Goal: Find specific page/section: Find specific page/section

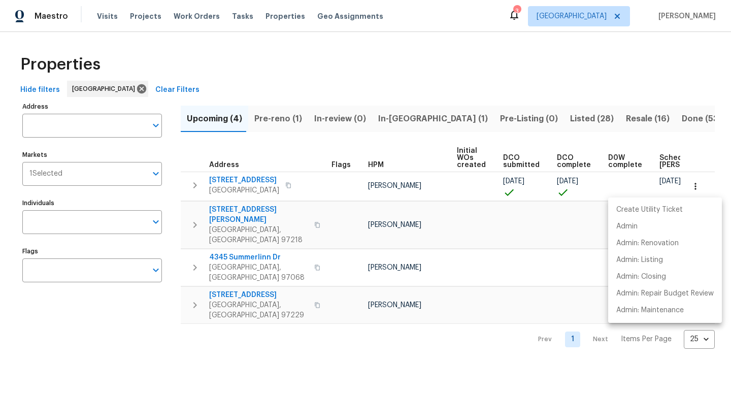
scroll to position [0, 72]
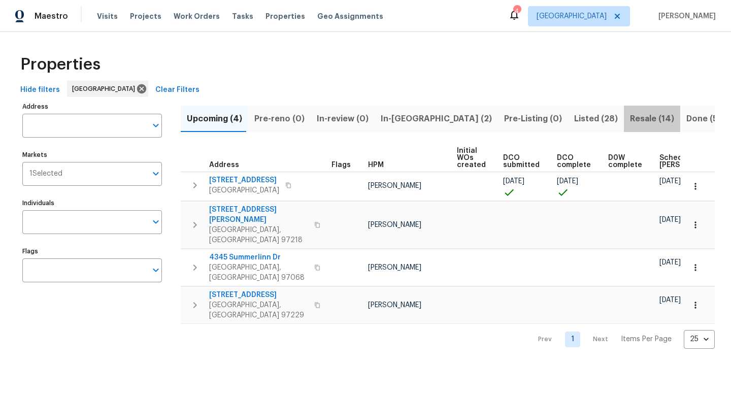
click at [630, 118] on span "Resale (14)" at bounding box center [652, 119] width 44 height 14
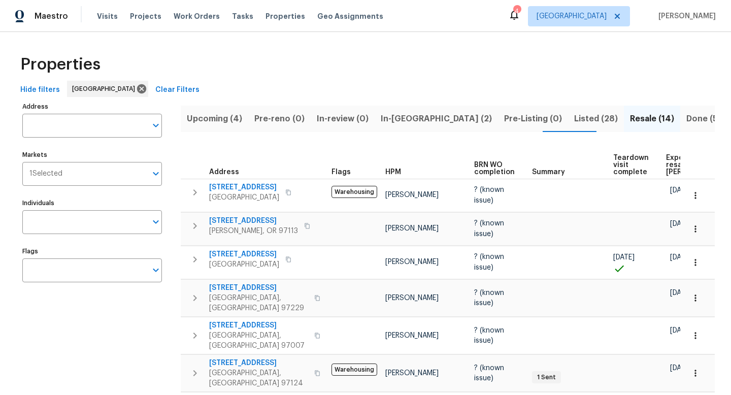
click at [671, 159] on span "Expected resale COE" at bounding box center [694, 164] width 57 height 21
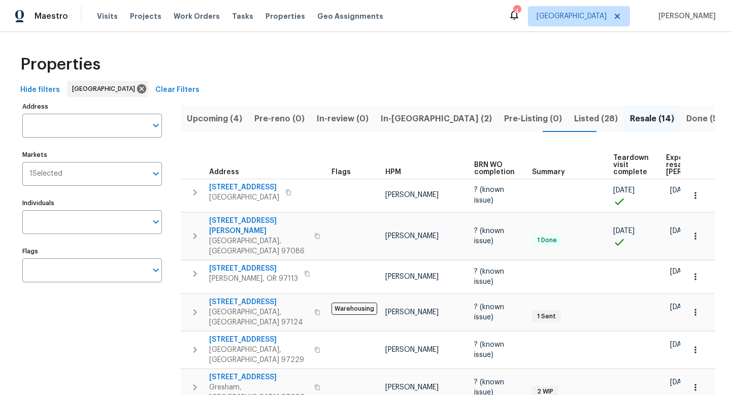
click at [402, 122] on span "In-reno (2)" at bounding box center [436, 119] width 111 height 14
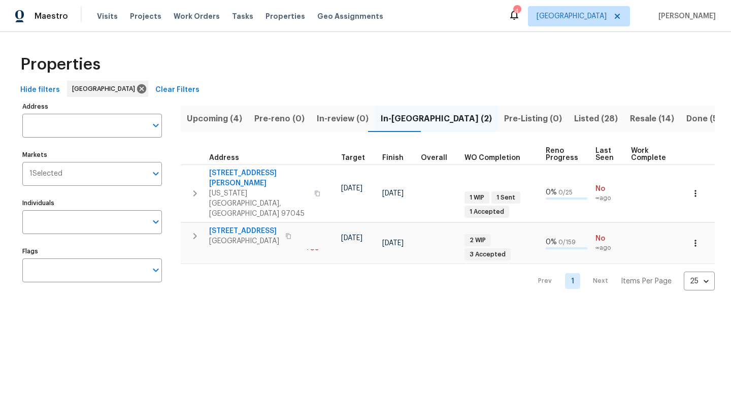
scroll to position [0, 288]
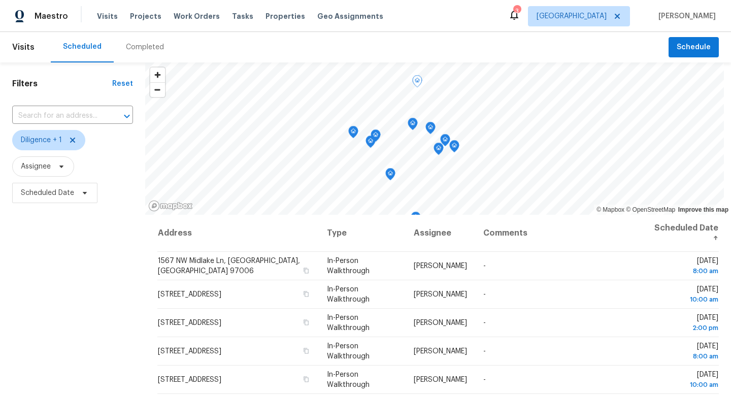
scroll to position [55, 0]
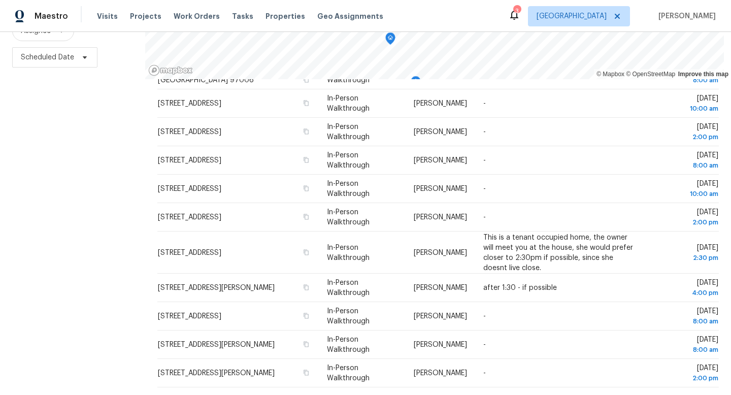
click at [71, 181] on div "Filters Reset ​ Diligence + 1 Assignee Scheduled Date" at bounding box center [72, 161] width 145 height 468
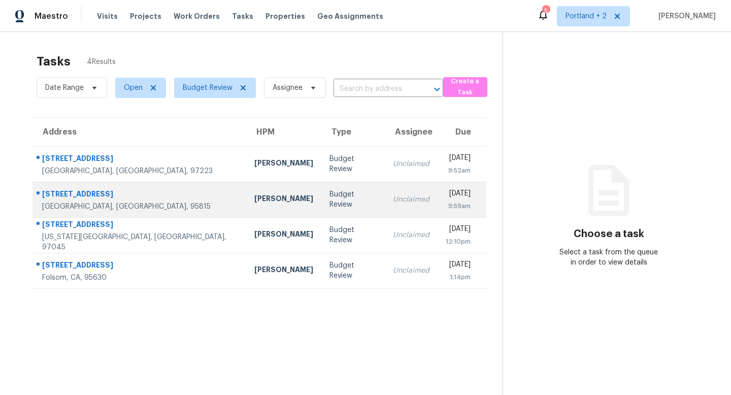
click at [246, 191] on td "Toni Little" at bounding box center [283, 200] width 75 height 36
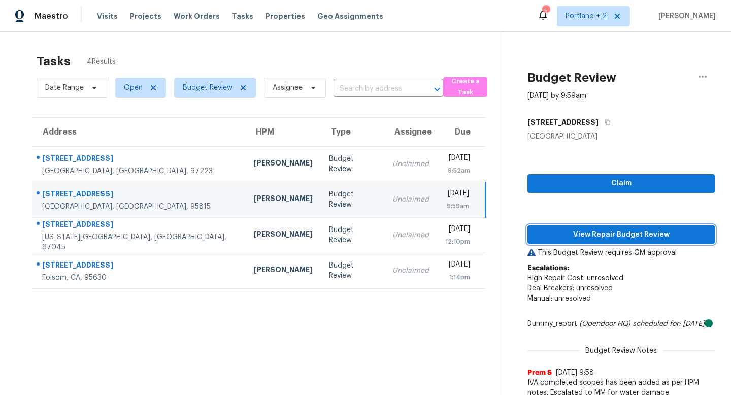
click at [620, 234] on span "View Repair Budget Review" at bounding box center [621, 235] width 171 height 13
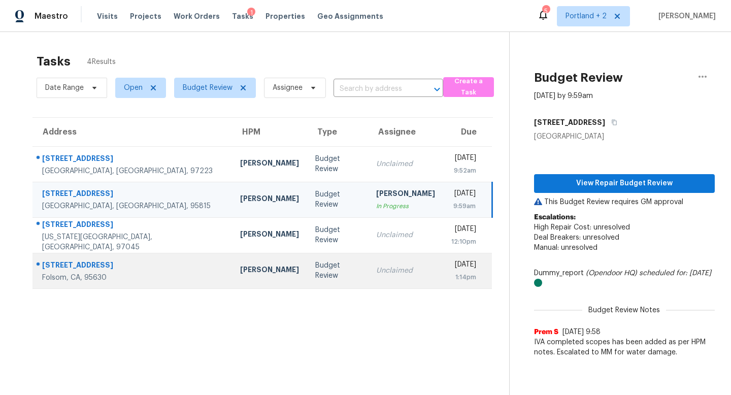
click at [232, 262] on td "Marcos Reyes" at bounding box center [269, 271] width 75 height 36
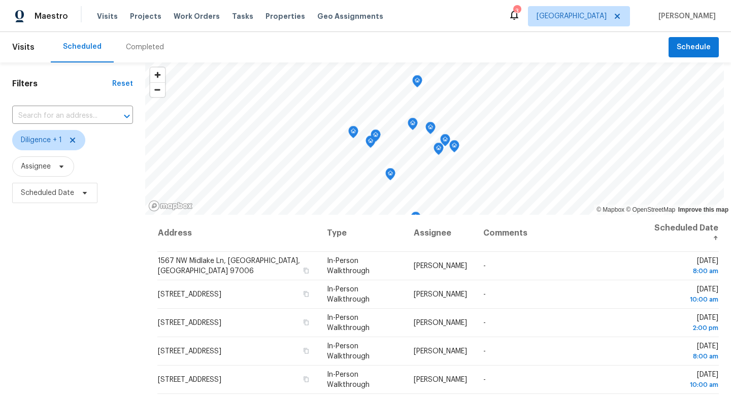
scroll to position [55, 0]
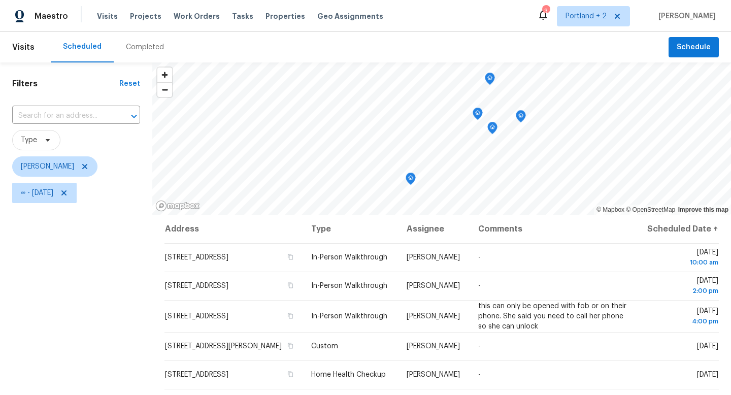
scroll to position [37, 0]
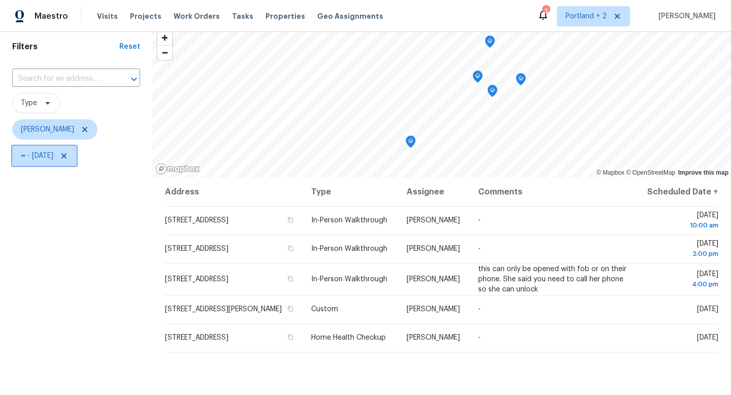
click at [68, 157] on icon at bounding box center [64, 156] width 8 height 8
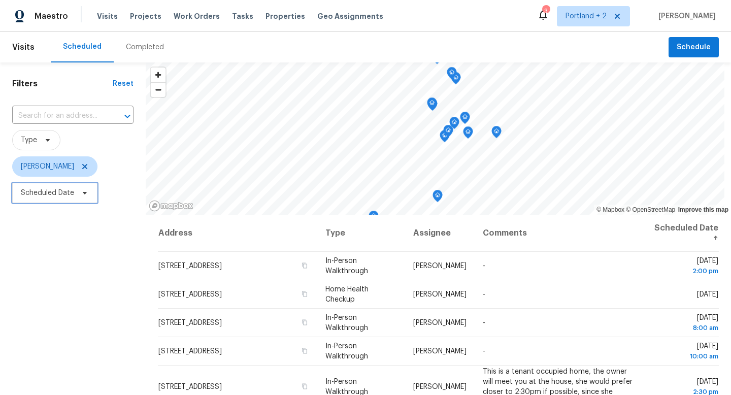
click at [86, 197] on icon at bounding box center [85, 193] width 8 height 8
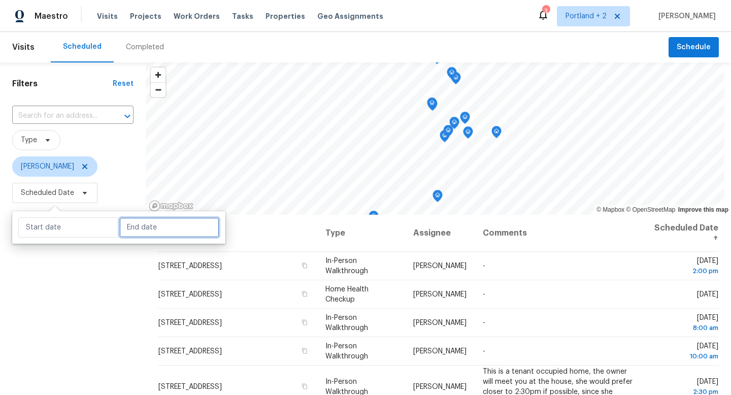
click at [134, 219] on input "text" at bounding box center [169, 227] width 100 height 20
select select "7"
select select "2025"
select select "8"
select select "2025"
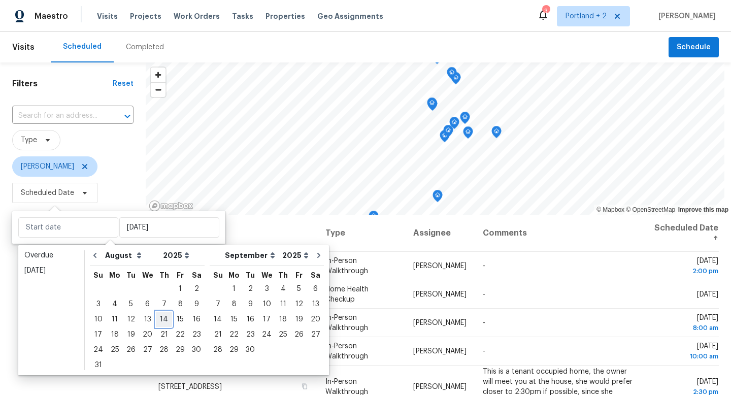
click at [163, 321] on div "14" at bounding box center [164, 319] width 16 height 14
type input "Thu, Aug 14"
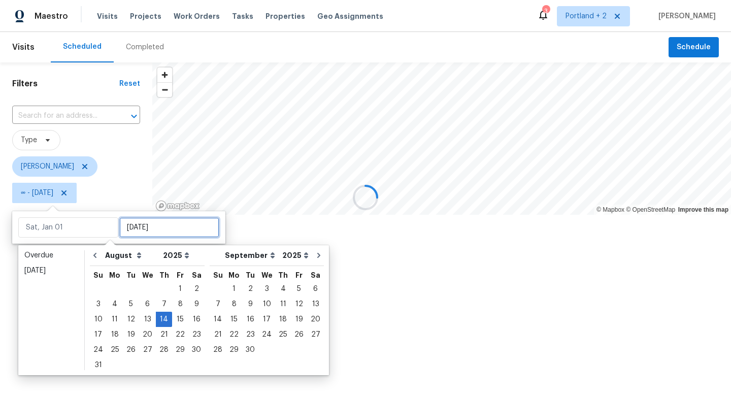
type input "Thu, Aug 14"
type input "Wed, Aug 27"
type input "Thu, Aug 14"
click at [106, 280] on div "Filters Reset ​ Type Karen Mattingley ∞ - Thu, Aug 14" at bounding box center [76, 170] width 152 height 217
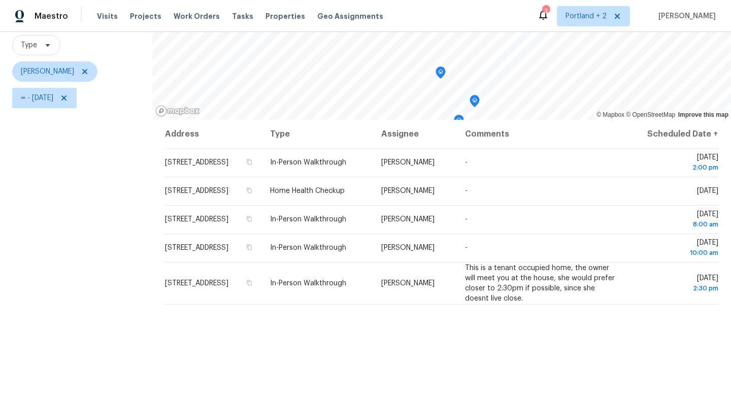
scroll to position [48, 0]
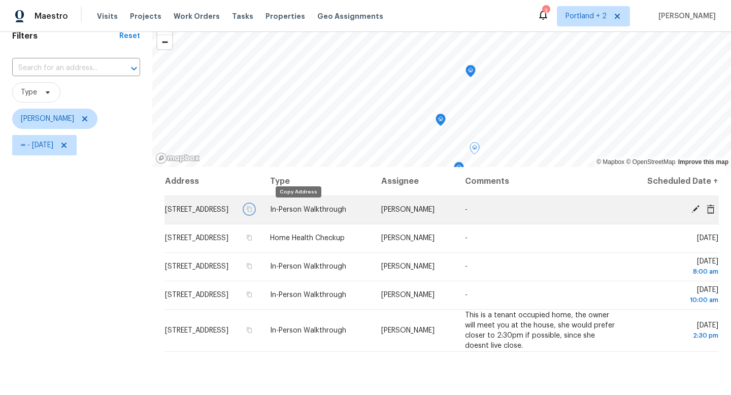
click at [252, 210] on icon "button" at bounding box center [249, 210] width 5 height 6
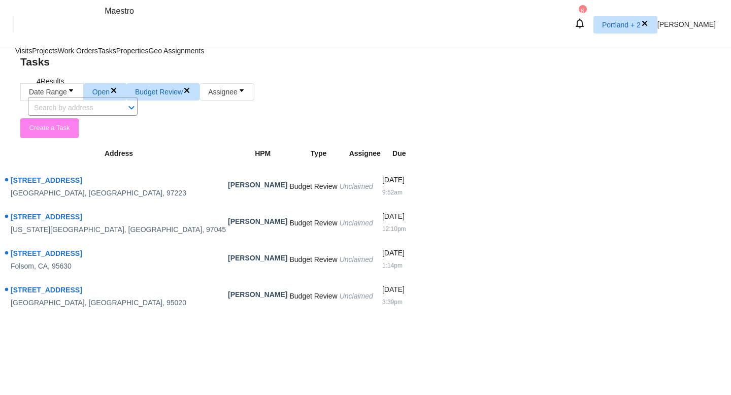
click at [237, 243] on td "Marcos Reyes" at bounding box center [258, 260] width 60 height 36
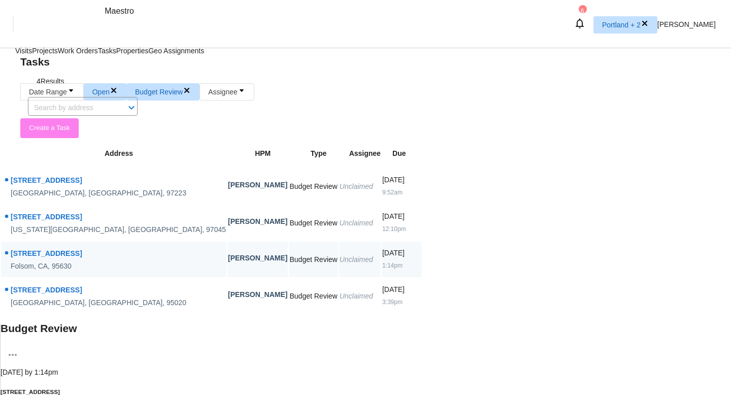
click at [341, 291] on div "Unclaimed" at bounding box center [360, 296] width 41 height 10
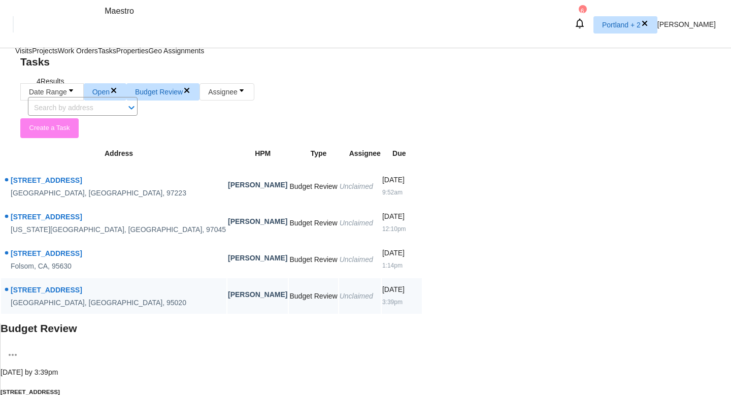
click at [366, 242] on td "Unclaimed" at bounding box center [360, 260] width 42 height 36
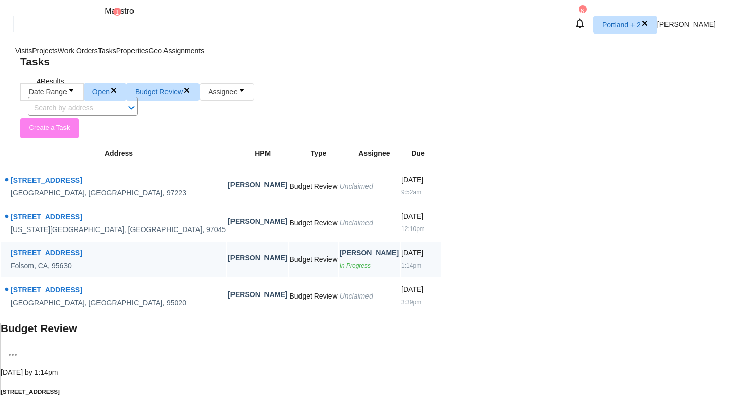
click at [228, 205] on td "[PERSON_NAME]" at bounding box center [258, 223] width 60 height 36
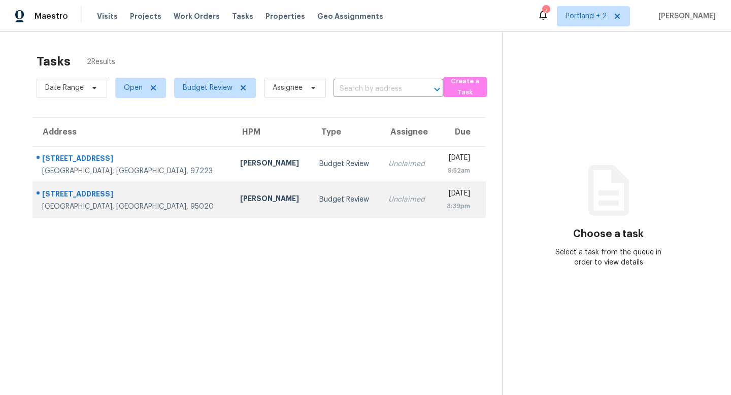
click at [133, 202] on div "Gilroy, CA, 95020" at bounding box center [133, 207] width 182 height 10
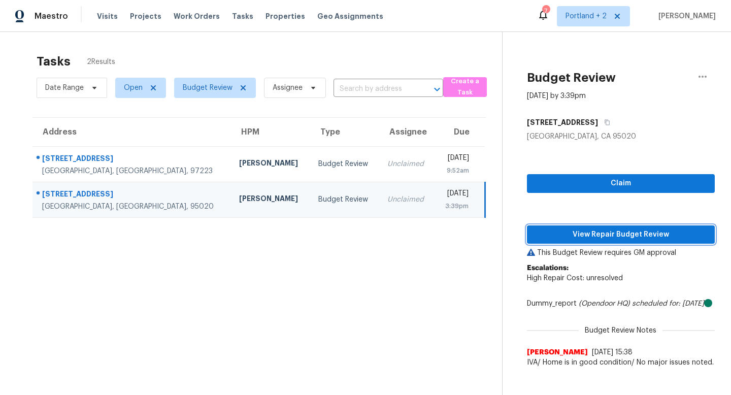
click at [580, 230] on span "View Repair Budget Review" at bounding box center [621, 235] width 172 height 13
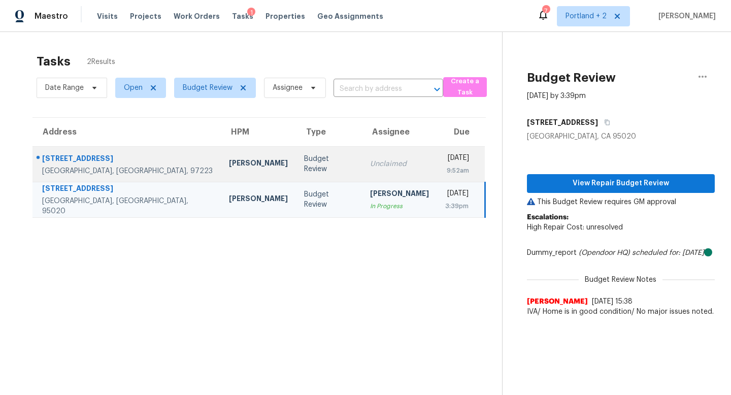
click at [229, 158] on div "[PERSON_NAME]" at bounding box center [258, 164] width 59 height 13
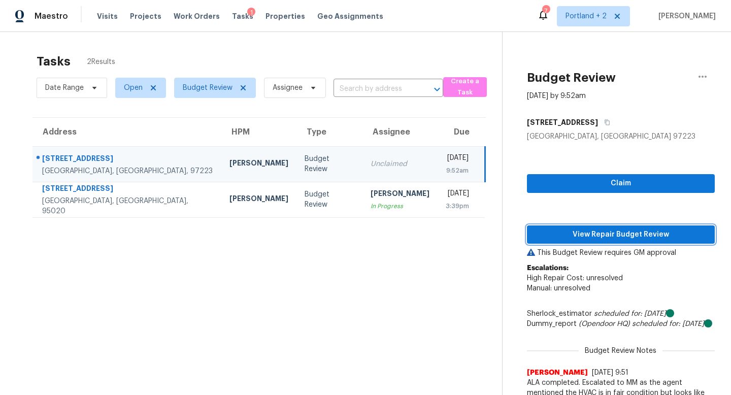
click at [613, 243] on button "View Repair Budget Review" at bounding box center [621, 234] width 188 height 19
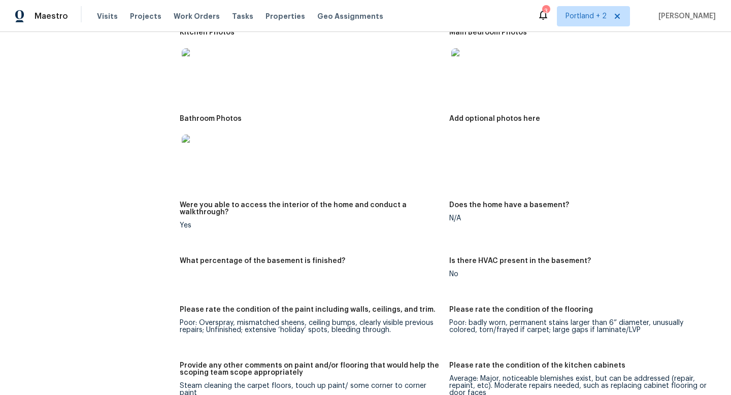
scroll to position [1051, 0]
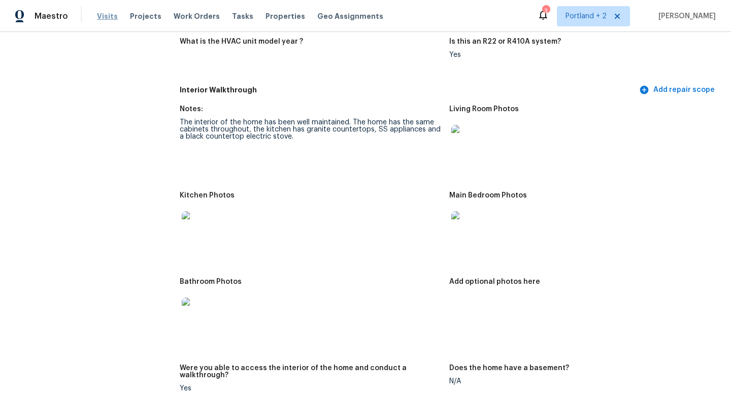
click at [106, 18] on span "Visits" at bounding box center [107, 16] width 21 height 10
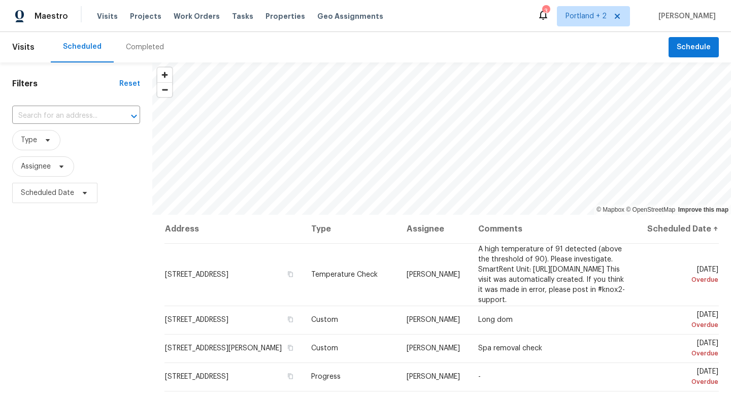
click at [146, 42] on div "Completed" at bounding box center [145, 47] width 62 height 30
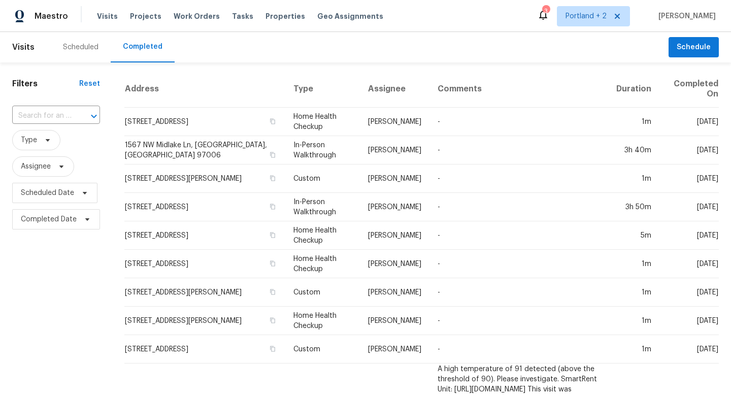
click at [76, 111] on div at bounding box center [87, 116] width 26 height 14
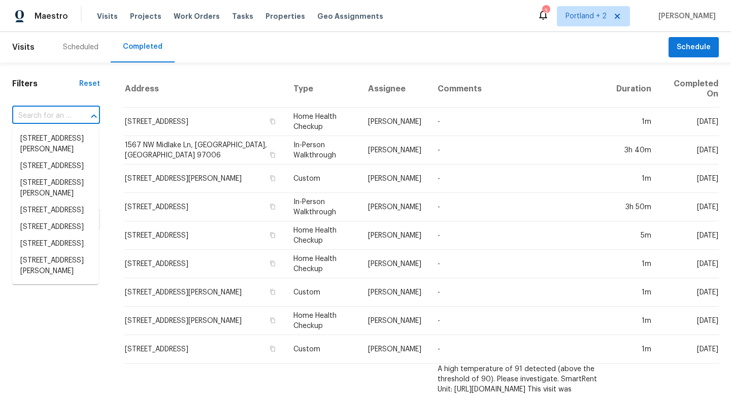
paste input "51 Angra Way, Gilroy, CA 95020"
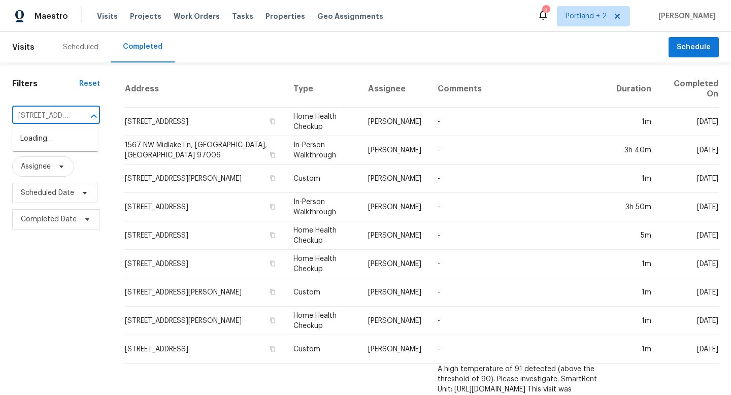
scroll to position [0, 53]
type input "51 Angra Way, Gilroy, CA 95020"
click at [68, 143] on li "51 Angra Way, Gilroy, CA 95020" at bounding box center [55, 139] width 86 height 17
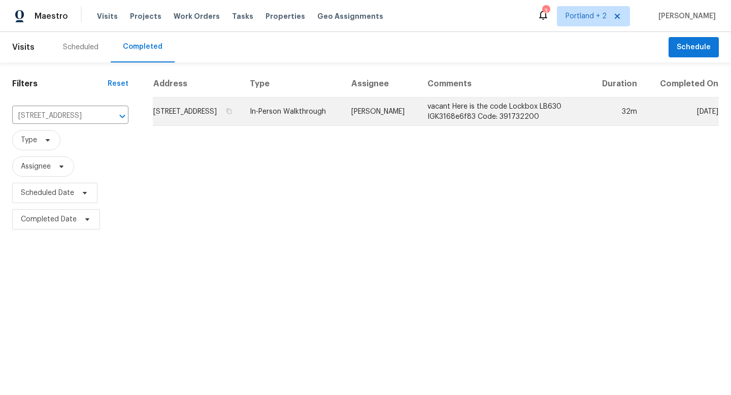
click at [193, 112] on td "51 Angra Way, Gilroy, CA 95020" at bounding box center [197, 112] width 89 height 28
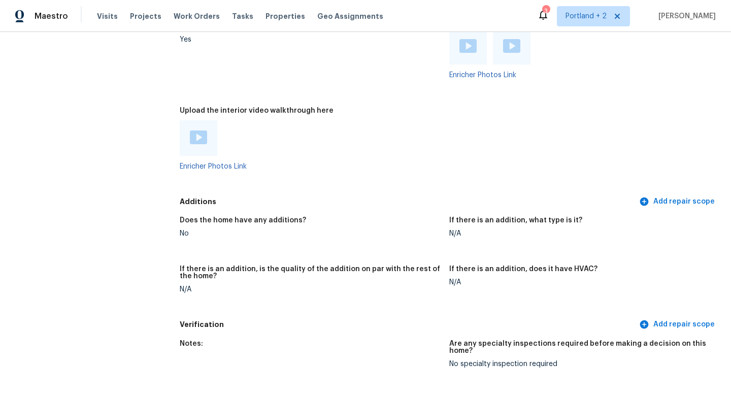
scroll to position [2099, 0]
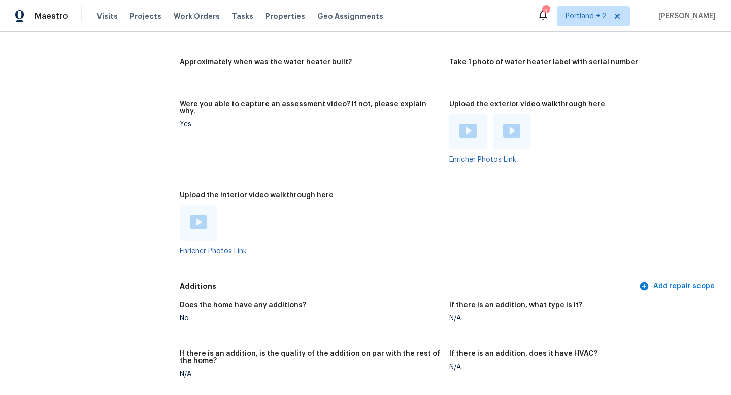
click at [476, 124] on img at bounding box center [468, 131] width 17 height 14
click at [502, 121] on div at bounding box center [512, 132] width 38 height 36
click at [515, 124] on img at bounding box center [511, 131] width 17 height 14
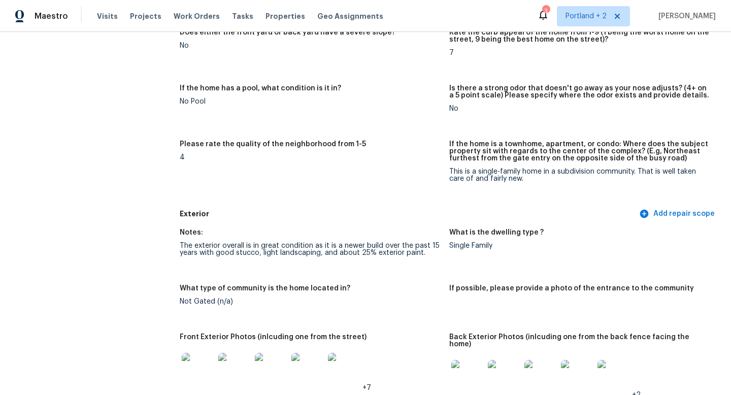
scroll to position [0, 0]
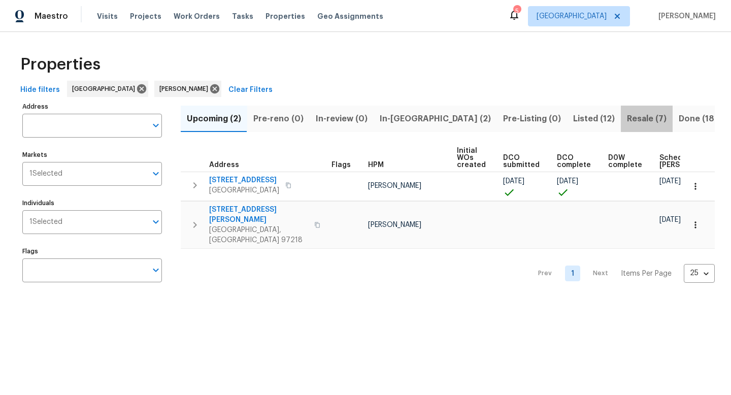
click at [627, 120] on span "Resale (7)" at bounding box center [647, 119] width 40 height 14
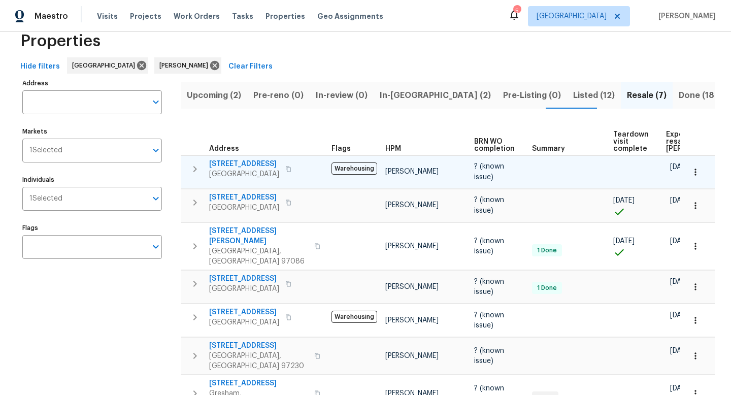
scroll to position [27, 0]
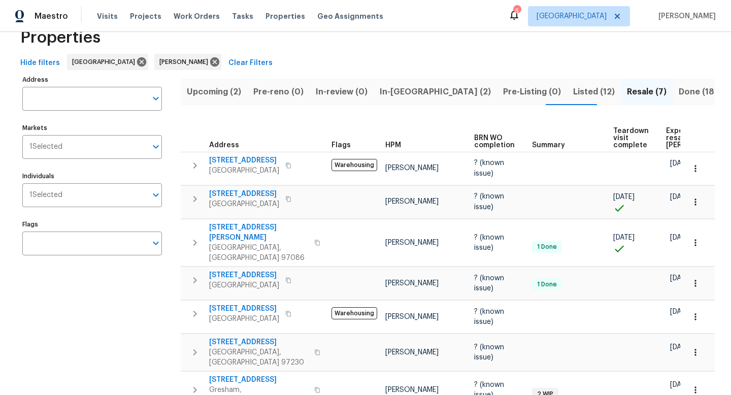
click at [673, 128] on span "Expected resale [PERSON_NAME]" at bounding box center [694, 137] width 57 height 21
